Goal: Information Seeking & Learning: Learn about a topic

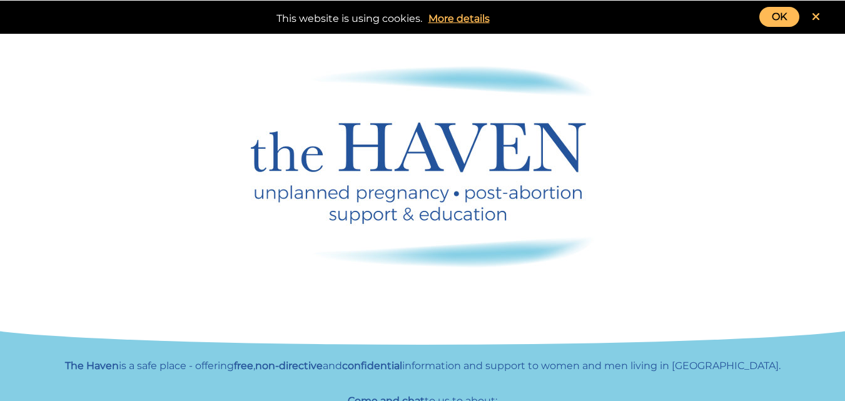
click at [822, 17] on link at bounding box center [816, 17] width 33 height 20
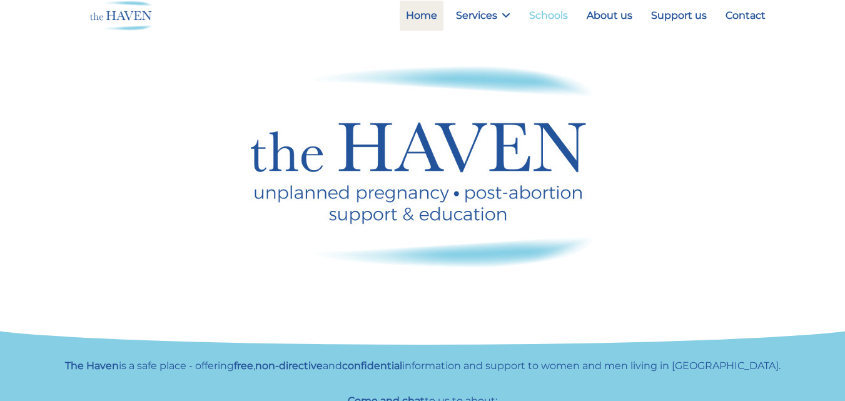
click at [546, 18] on link "Schools" at bounding box center [548, 16] width 51 height 30
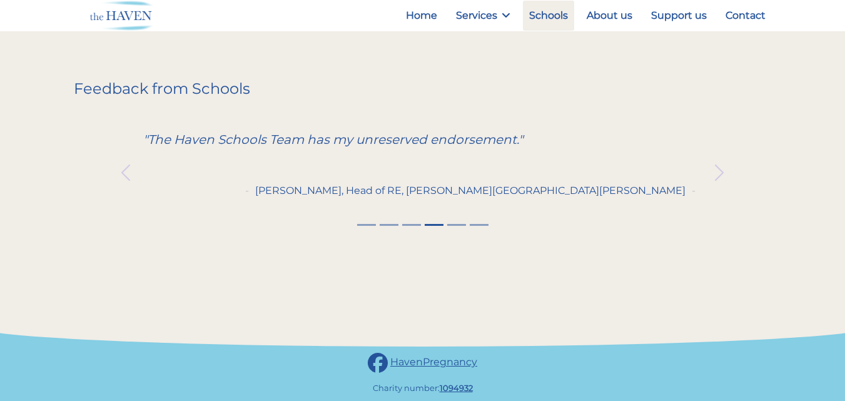
scroll to position [512, 0]
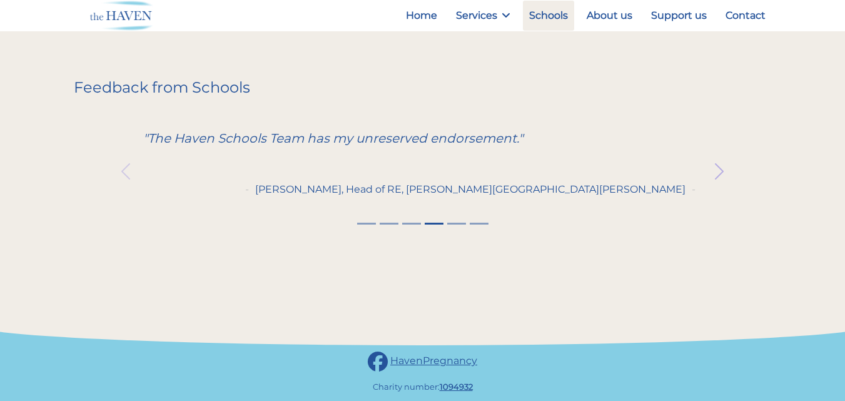
click at [722, 166] on span "button" at bounding box center [720, 171] width 20 height 20
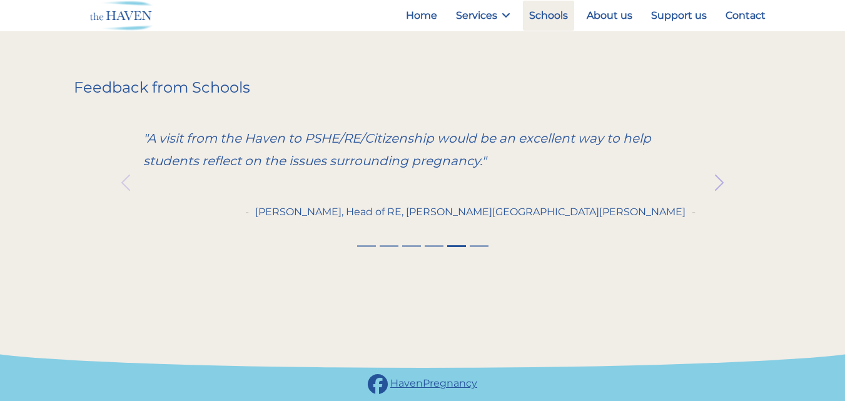
click at [722, 166] on button "Next" at bounding box center [719, 182] width 105 height 161
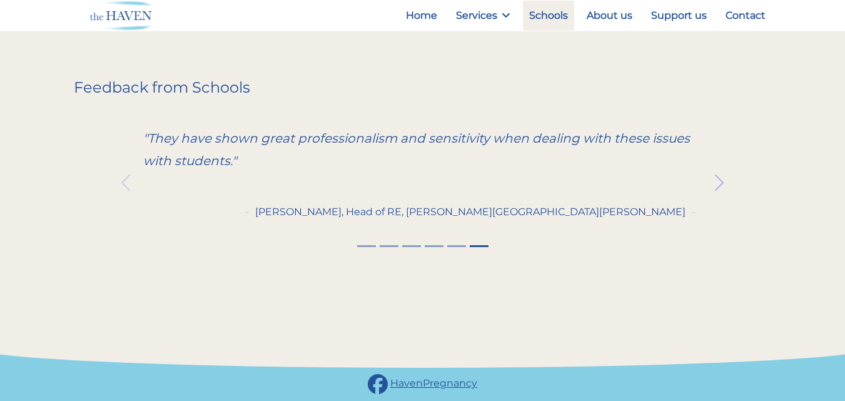
click at [722, 166] on button "Next" at bounding box center [719, 182] width 105 height 161
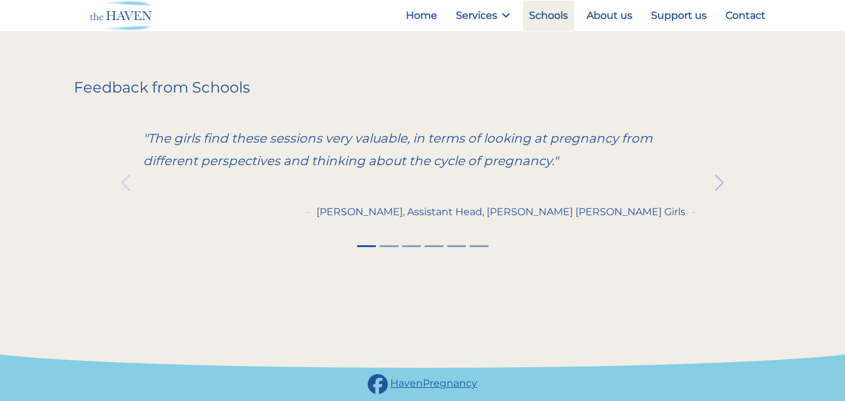
click at [722, 166] on button "Next" at bounding box center [719, 182] width 105 height 161
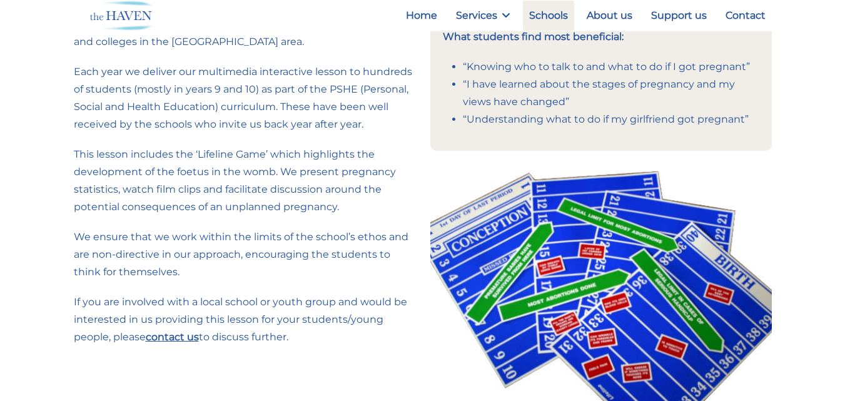
scroll to position [0, 0]
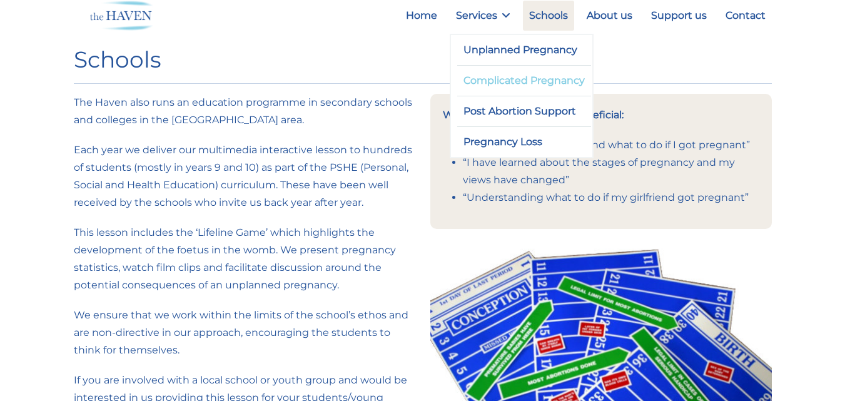
click at [524, 88] on link "Complicated Pregnancy" at bounding box center [524, 81] width 135 height 30
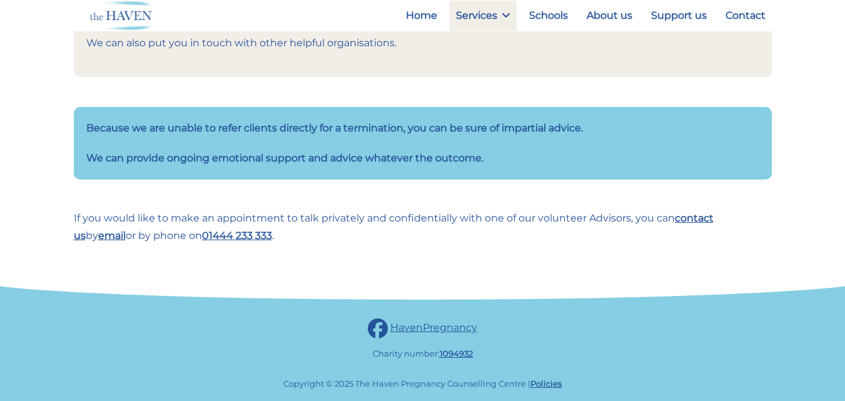
scroll to position [422, 0]
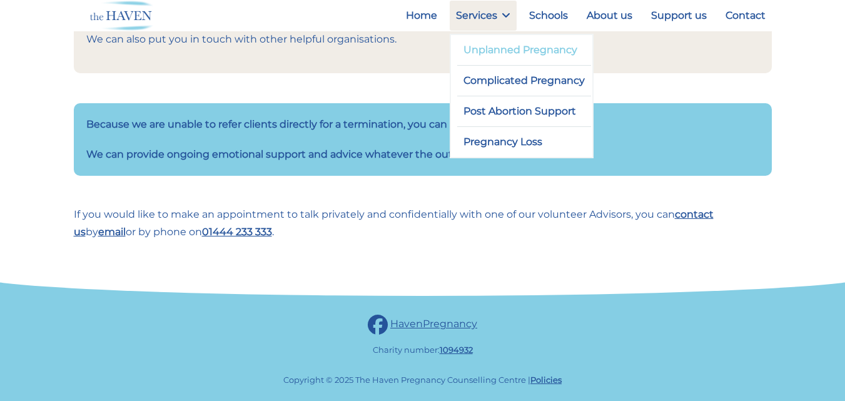
click at [504, 53] on link "Unplanned Pregnancy" at bounding box center [524, 50] width 135 height 30
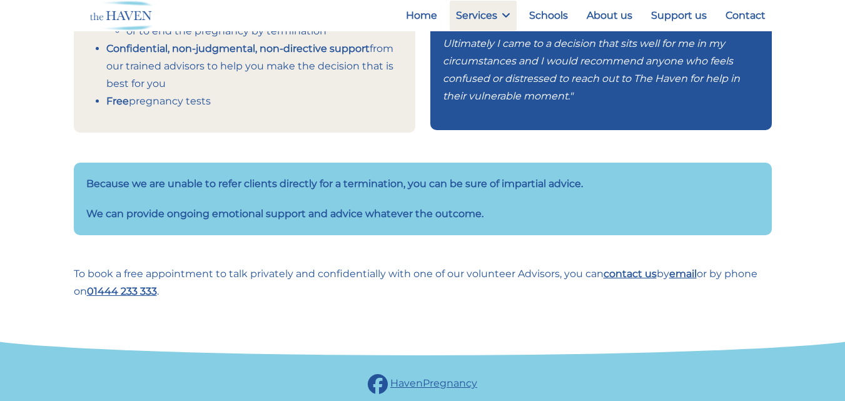
scroll to position [526, 0]
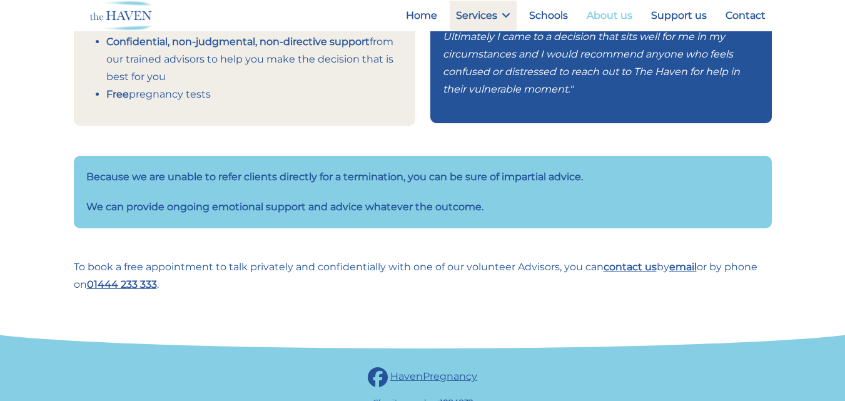
click at [627, 21] on link "About us" at bounding box center [610, 16] width 58 height 30
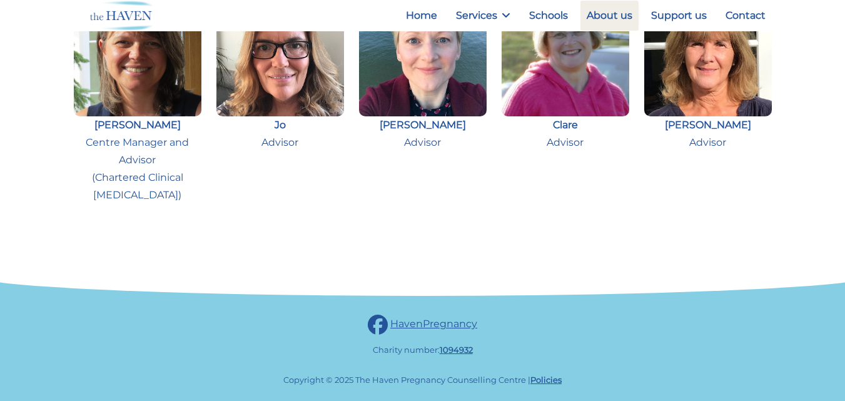
scroll to position [26, 0]
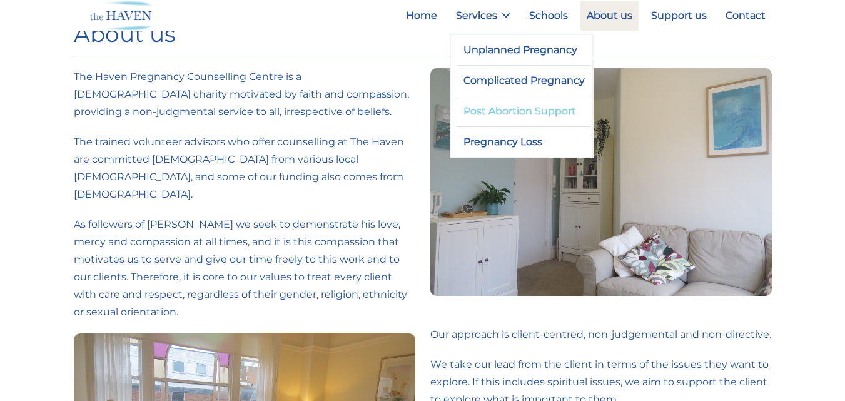
click at [521, 115] on link "Post Abortion Support" at bounding box center [524, 111] width 135 height 30
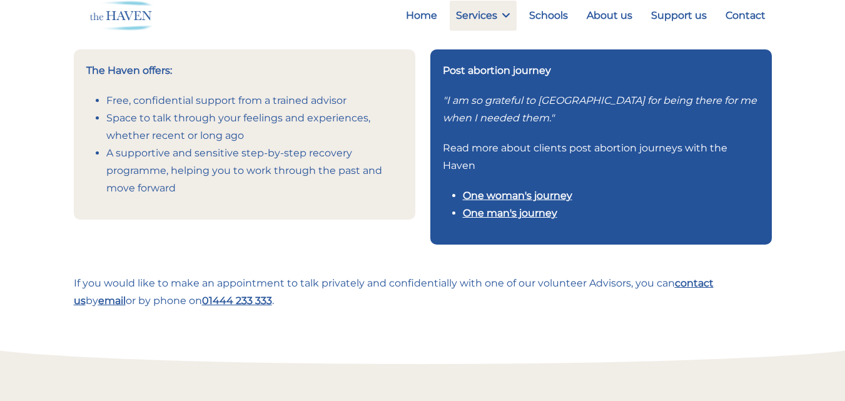
scroll to position [310, 0]
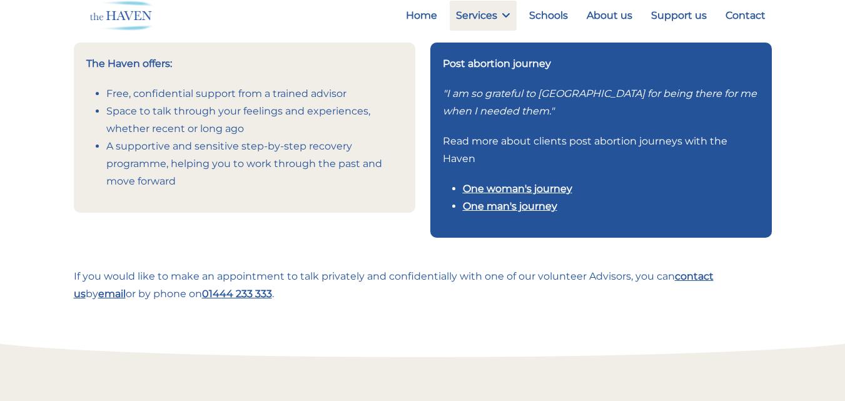
click at [551, 205] on link "One man's journey" at bounding box center [510, 206] width 94 height 12
click at [498, 190] on link "One woman's journey" at bounding box center [518, 189] width 110 height 12
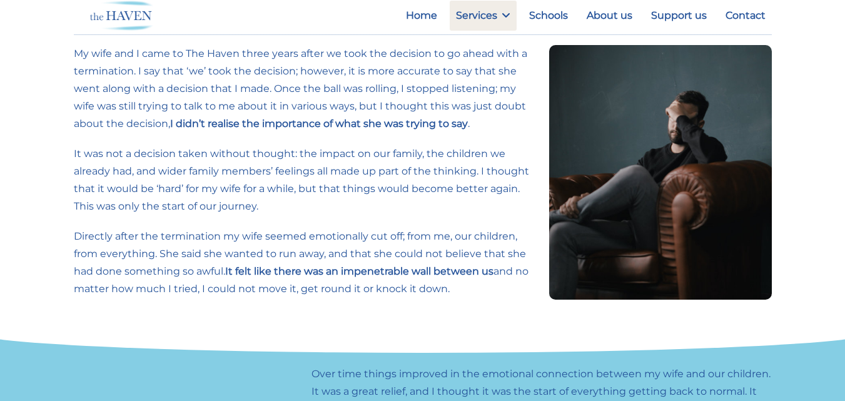
scroll to position [99, 0]
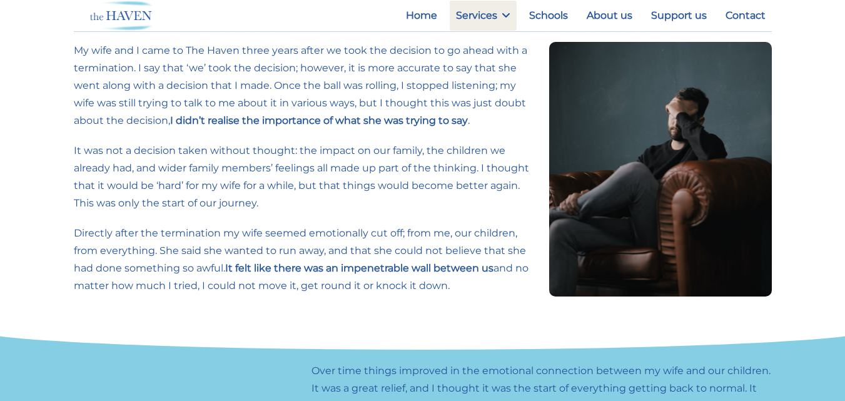
drag, startPoint x: 272, startPoint y: 88, endPoint x: 484, endPoint y: 285, distance: 290.0
click at [484, 285] on div "My wife and I came to The Haven three years after we took the decision to go ah…" at bounding box center [304, 174] width 476 height 265
click at [484, 285] on p "Directly after the termination my wife seemed emotionally cut off; from me, our…" at bounding box center [304, 260] width 461 height 70
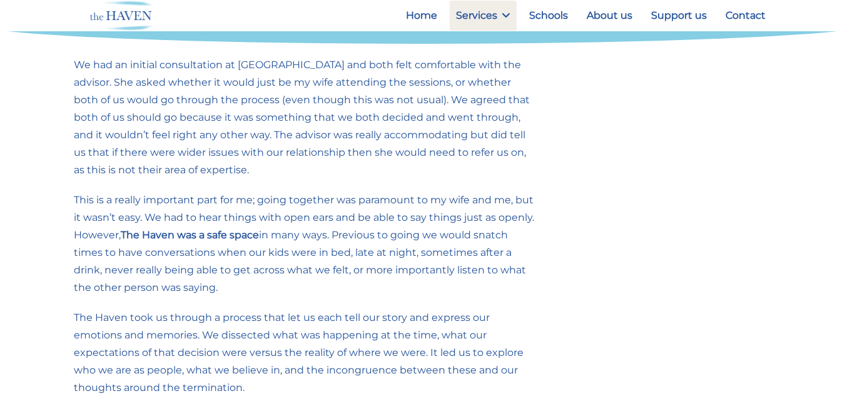
scroll to position [811, 0]
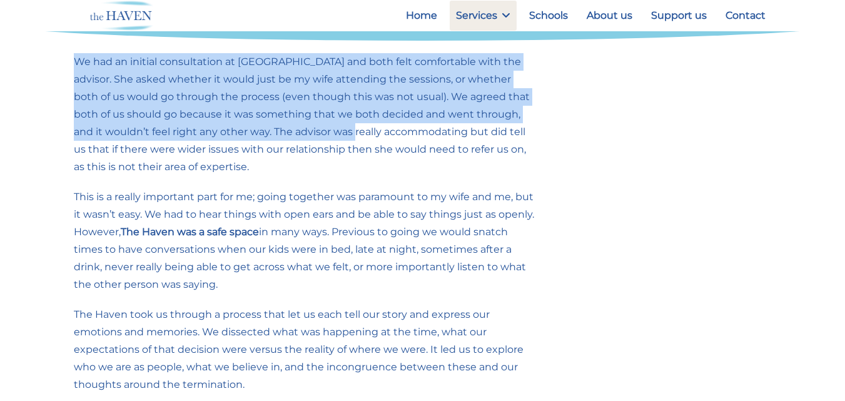
drag, startPoint x: 76, startPoint y: 46, endPoint x: 291, endPoint y: 110, distance: 224.1
click at [291, 110] on p "We had an initial consultation at The Haven and both felt comfortable with the …" at bounding box center [304, 114] width 461 height 123
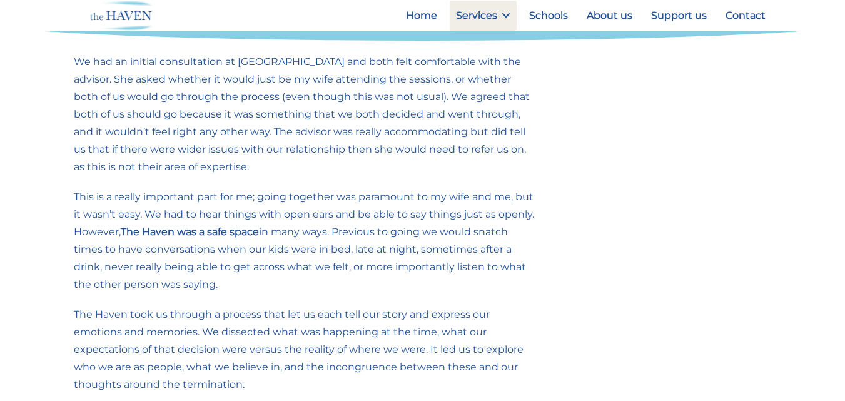
click at [285, 153] on p "We had an initial consultation at The Haven and both felt comfortable with the …" at bounding box center [304, 114] width 461 height 123
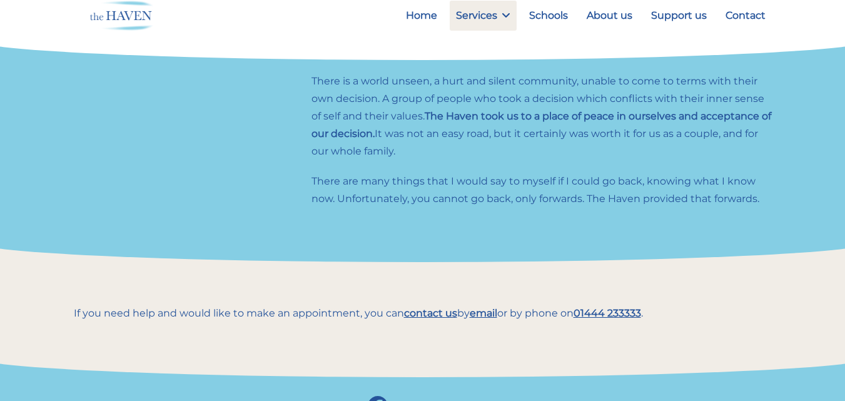
scroll to position [1203, 0]
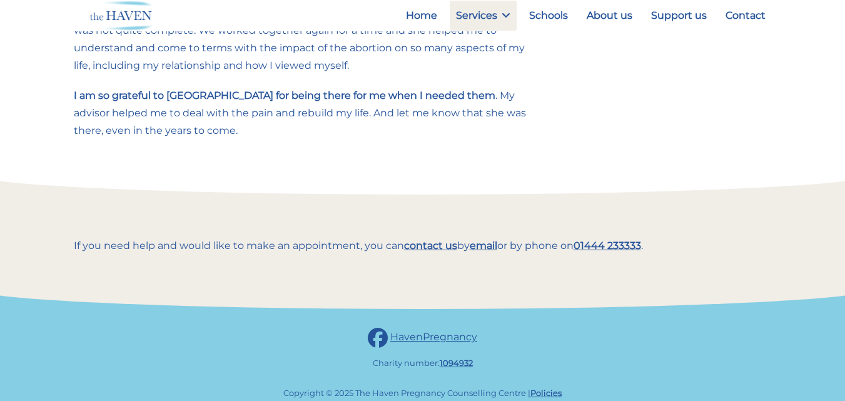
scroll to position [860, 0]
